Goal: Task Accomplishment & Management: Use online tool/utility

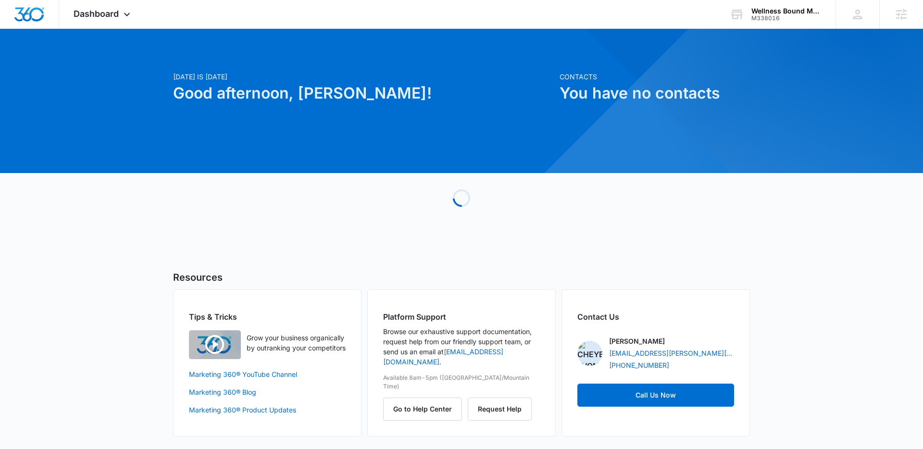
click at [846, 163] on div "[DATE] is [DATE] Good afternoon, [PERSON_NAME]! Contacts You have no contacts L…" at bounding box center [461, 244] width 923 height 407
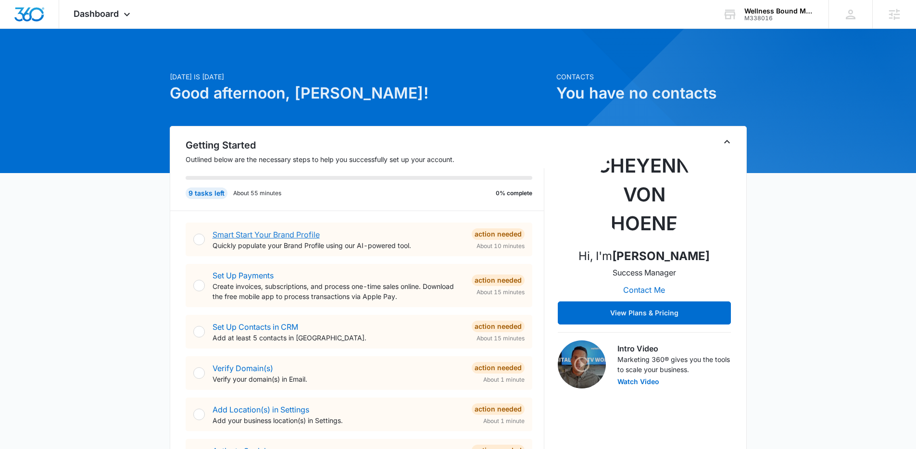
click at [303, 236] on link "Smart Start Your Brand Profile" at bounding box center [265, 235] width 107 height 10
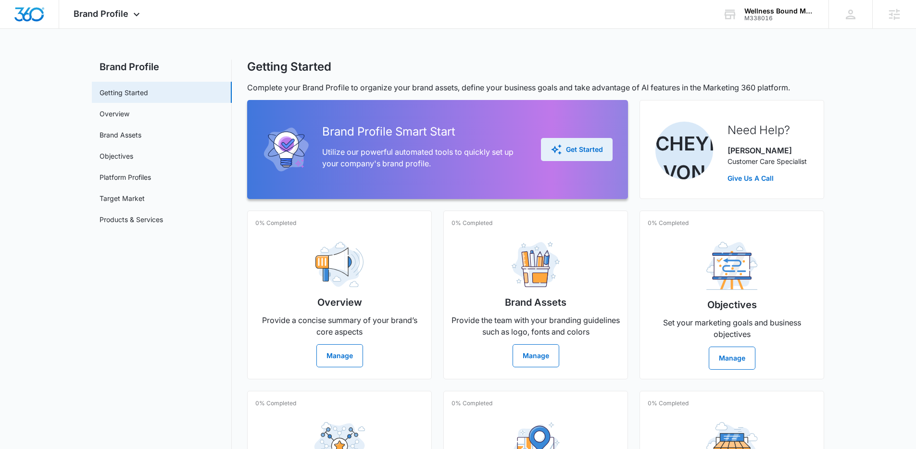
click at [588, 153] on div "Get Started" at bounding box center [576, 150] width 52 height 12
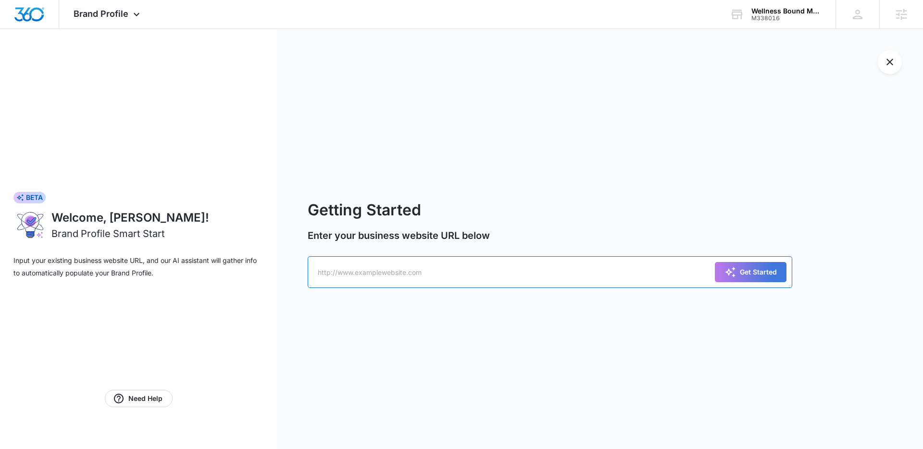
paste input "[URL][DOMAIN_NAME]"
type input "[URL][DOMAIN_NAME]"
click at [745, 270] on div "Get Started" at bounding box center [750, 272] width 52 height 12
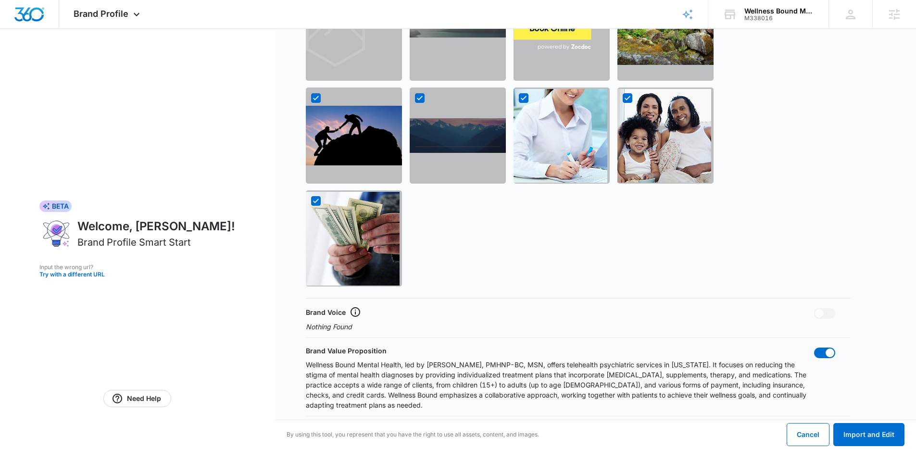
scroll to position [709, 0]
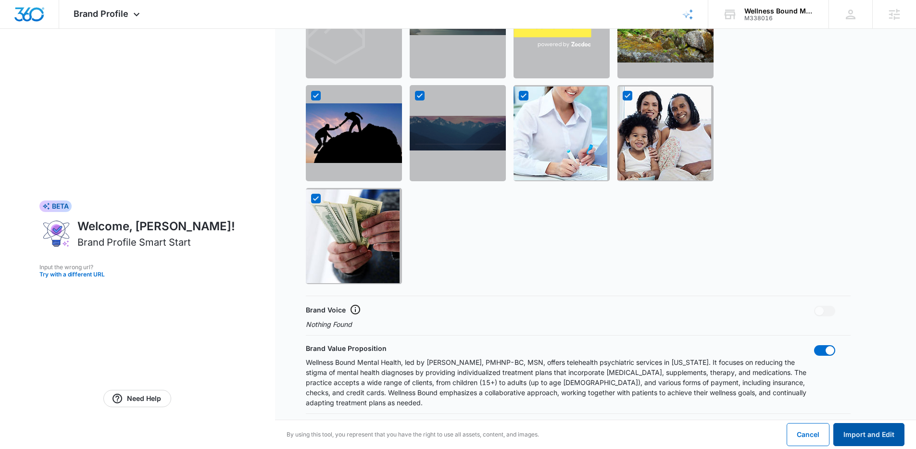
click at [877, 433] on button "Import and Edit" at bounding box center [868, 434] width 71 height 23
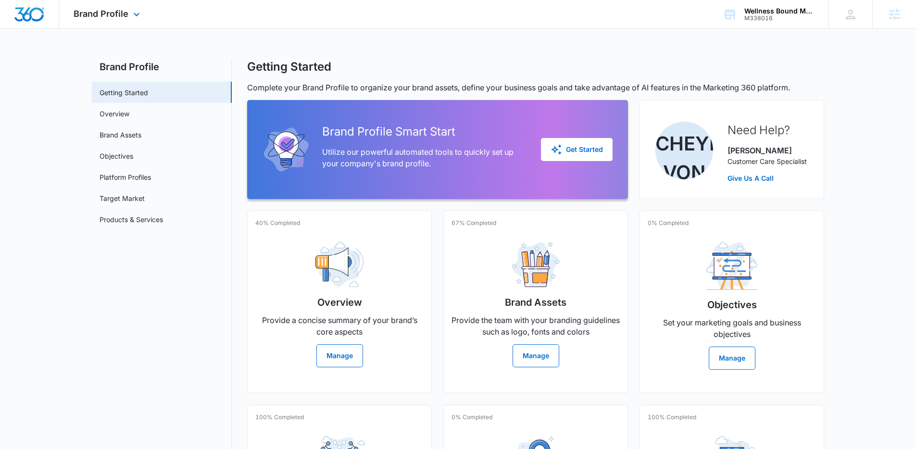
click at [37, 12] on img "Dashboard" at bounding box center [29, 14] width 31 height 14
